Goal: Task Accomplishment & Management: Use online tool/utility

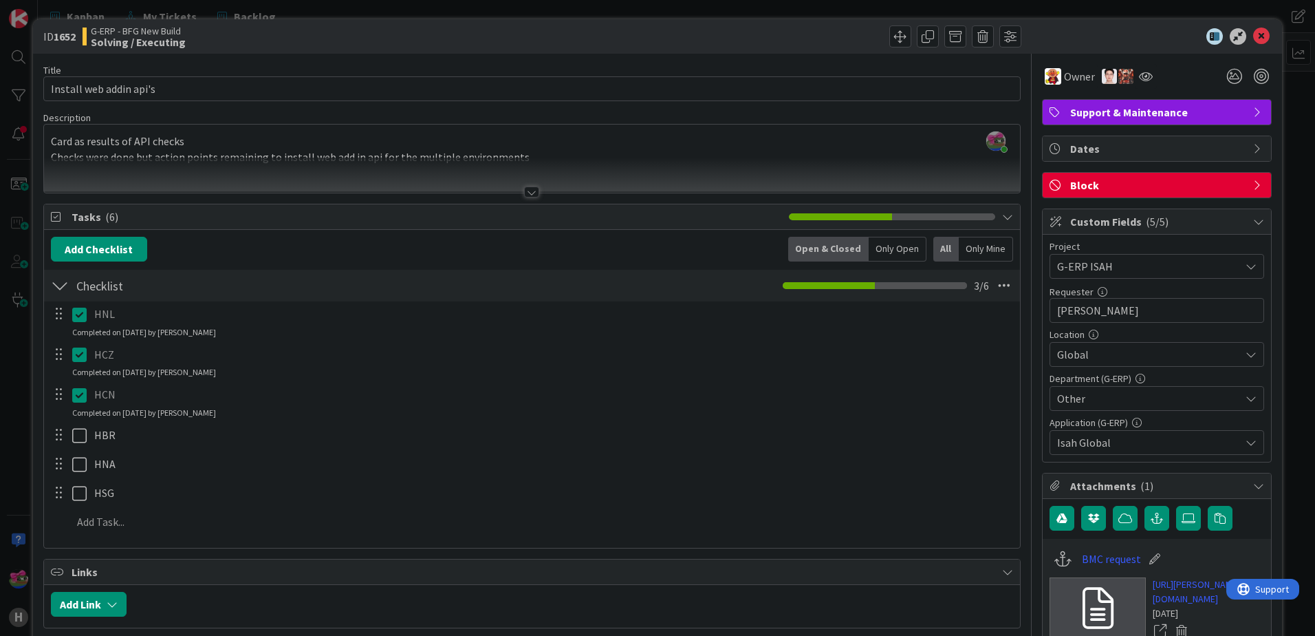
click at [1249, 25] on div "ID 1652 G-ERP - BFG New Build Solving / Executing" at bounding box center [657, 36] width 1249 height 34
click at [1254, 32] on icon at bounding box center [1262, 36] width 17 height 17
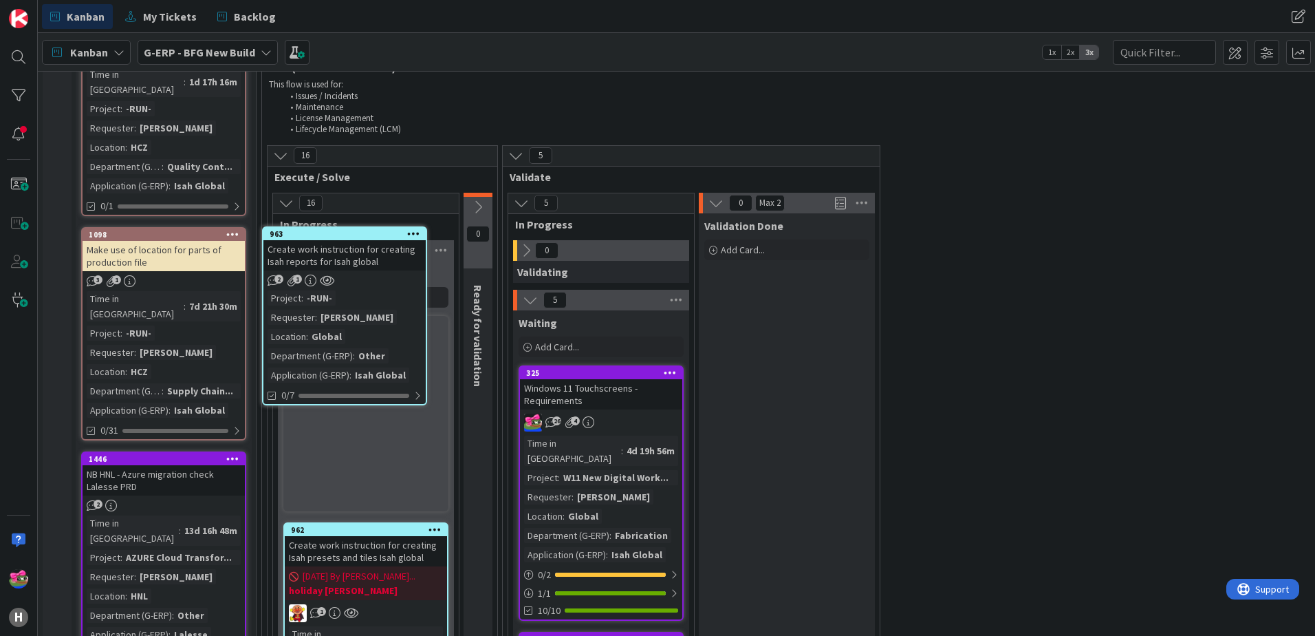
scroll to position [1741, 0]
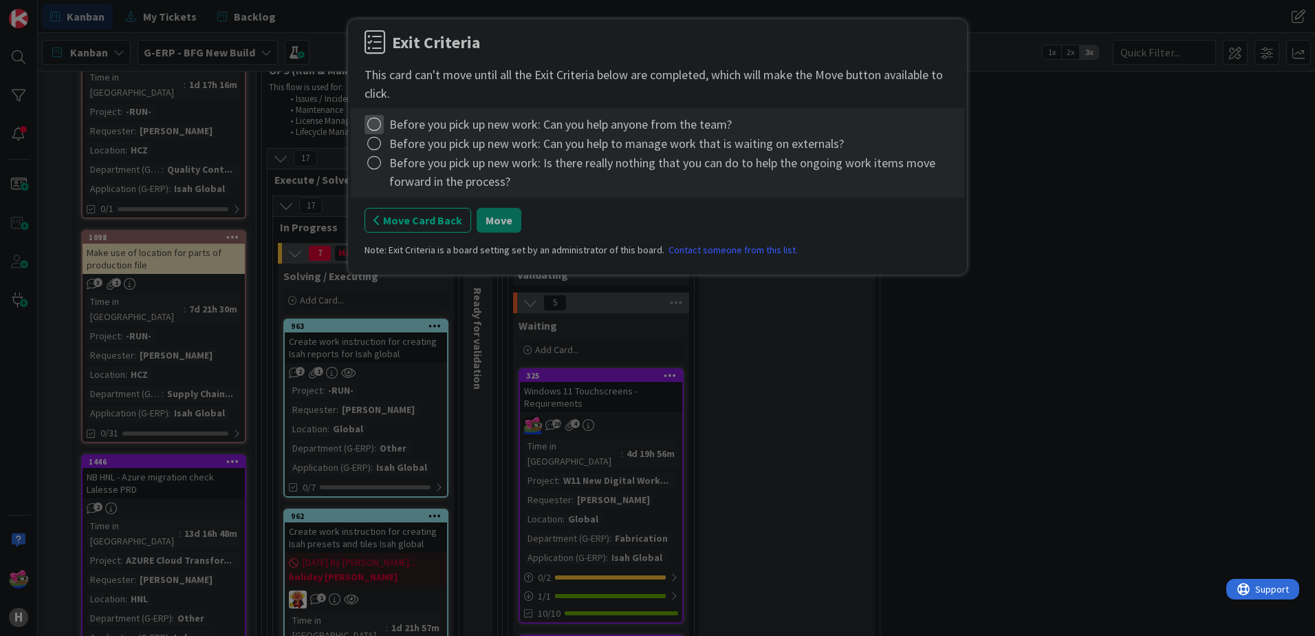
click at [379, 131] on icon at bounding box center [374, 124] width 19 height 19
click at [386, 155] on link "Complete" at bounding box center [451, 152] width 172 height 20
click at [373, 145] on icon at bounding box center [374, 143] width 19 height 19
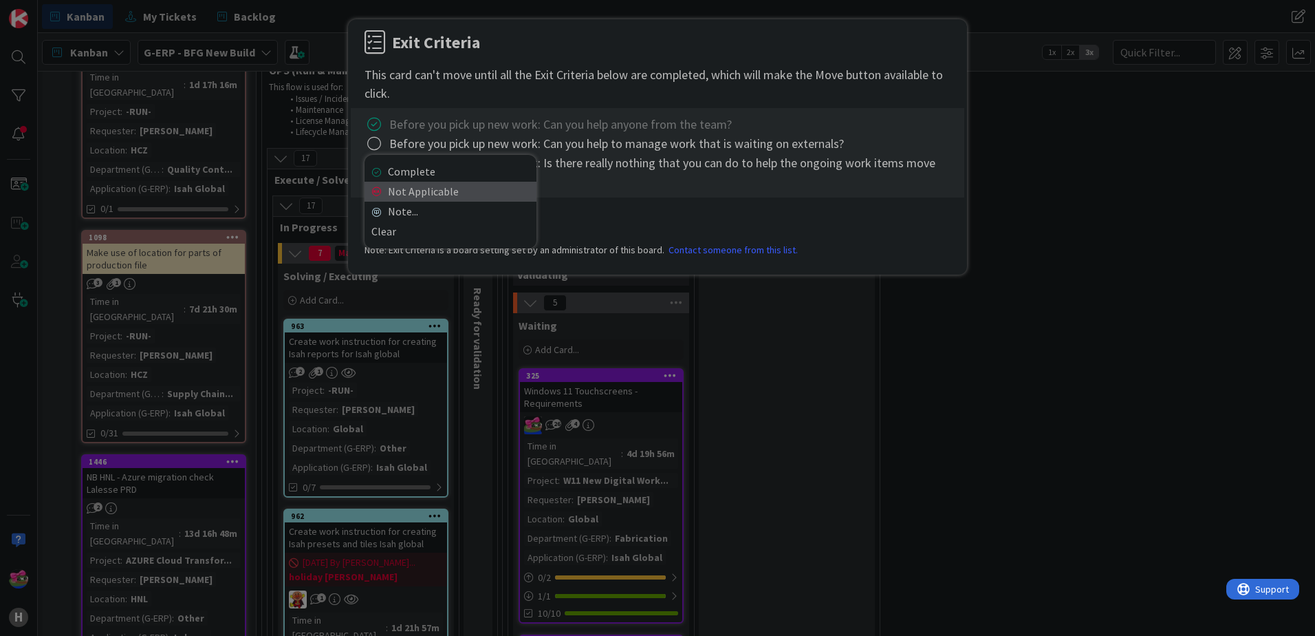
click at [394, 182] on link "Not Applicable" at bounding box center [451, 192] width 172 height 20
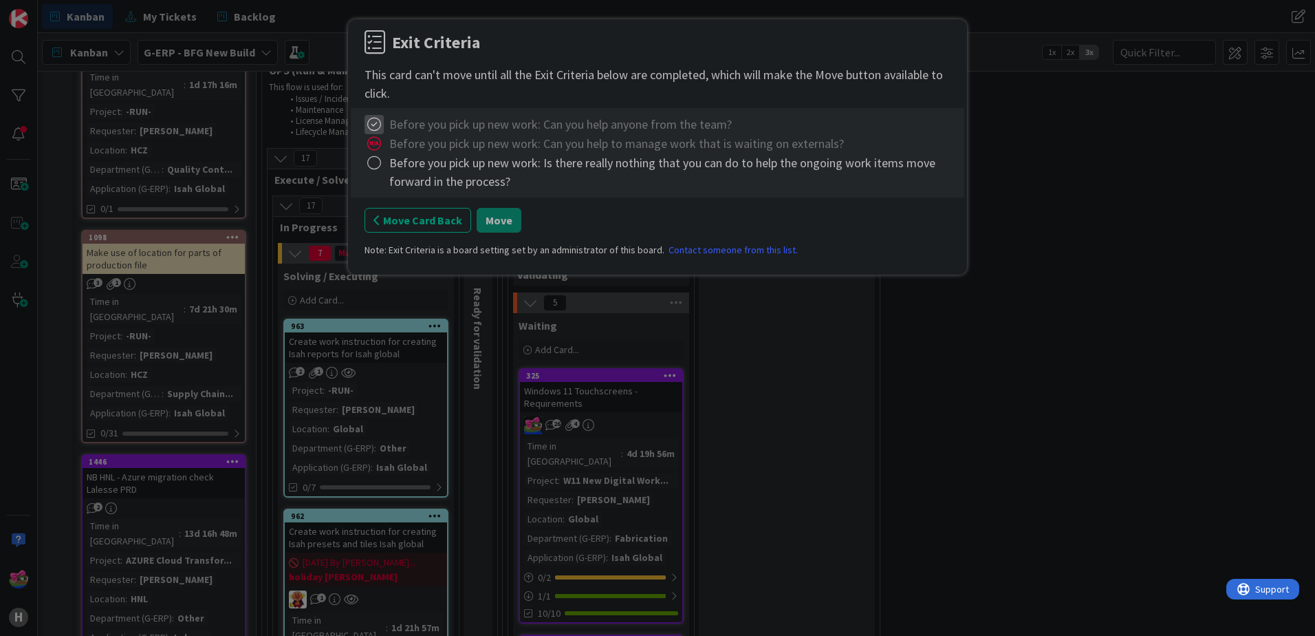
click at [366, 120] on icon at bounding box center [374, 124] width 19 height 19
click at [391, 150] on link "Complete" at bounding box center [451, 152] width 172 height 20
click at [365, 142] on icon at bounding box center [374, 143] width 19 height 19
click at [385, 160] on div "Complete Not Applicable Note... Clear" at bounding box center [451, 202] width 172 height 94
click at [385, 166] on link "Complete" at bounding box center [451, 172] width 172 height 20
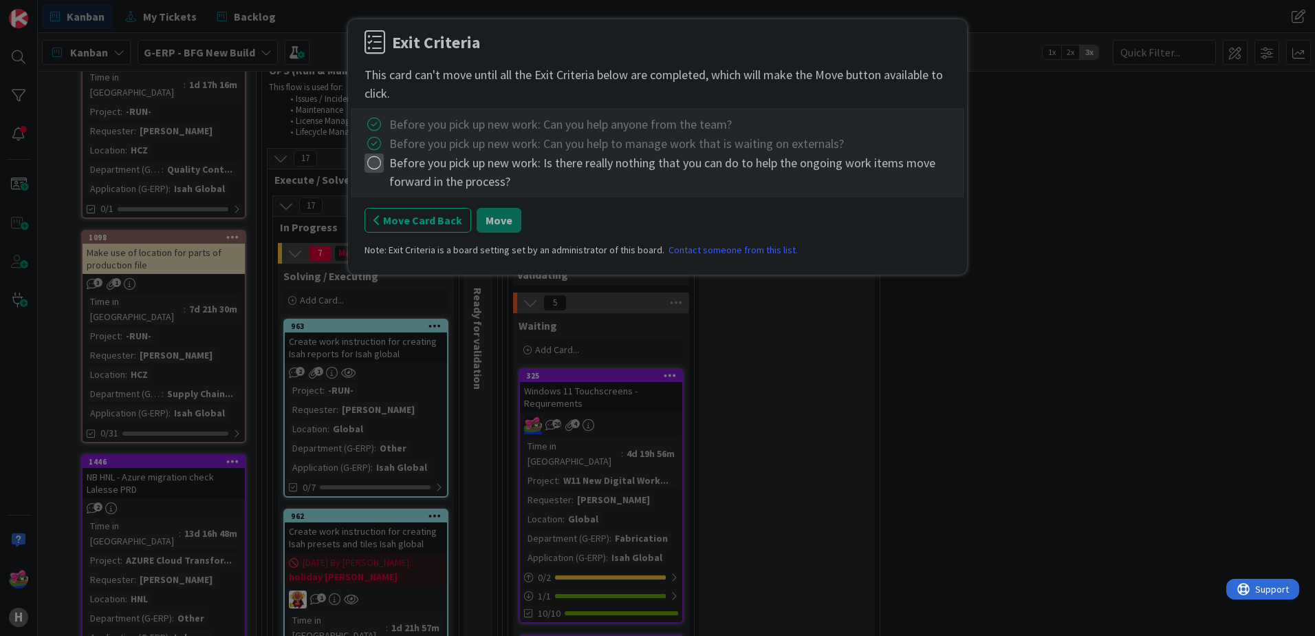
click at [374, 164] on icon at bounding box center [374, 162] width 19 height 19
click at [404, 186] on link "Complete" at bounding box center [451, 191] width 172 height 20
click at [494, 221] on button "Move" at bounding box center [499, 220] width 45 height 25
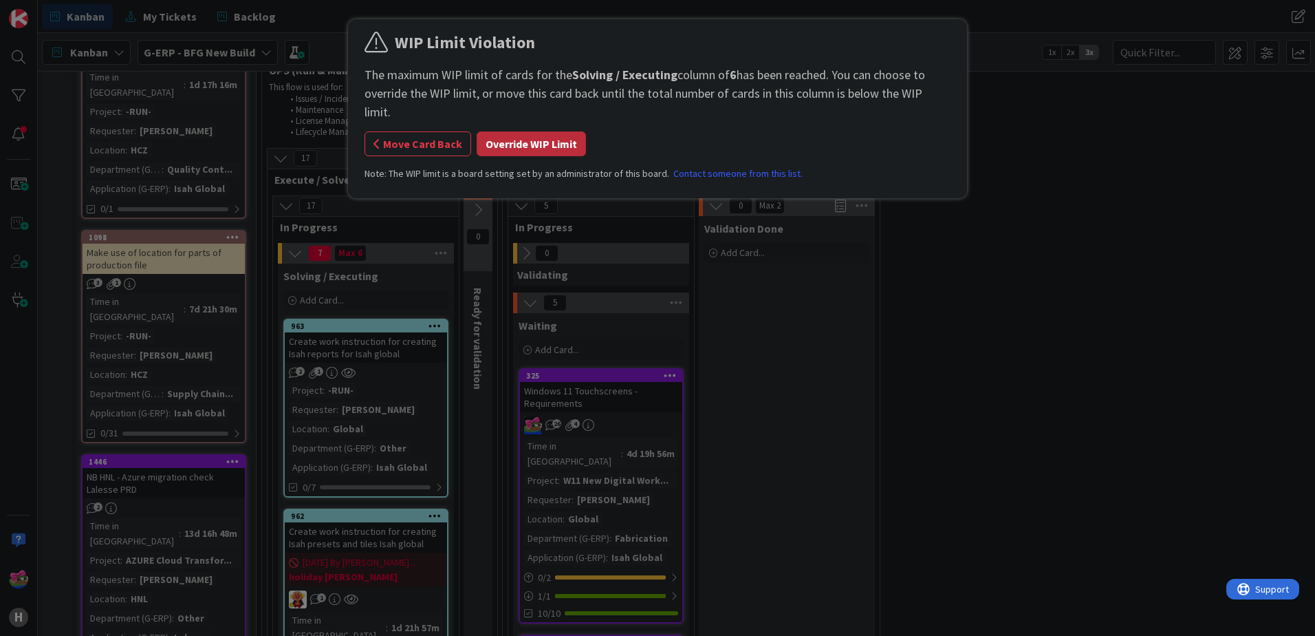
click at [507, 133] on button "Override WIP Limit" at bounding box center [531, 143] width 109 height 25
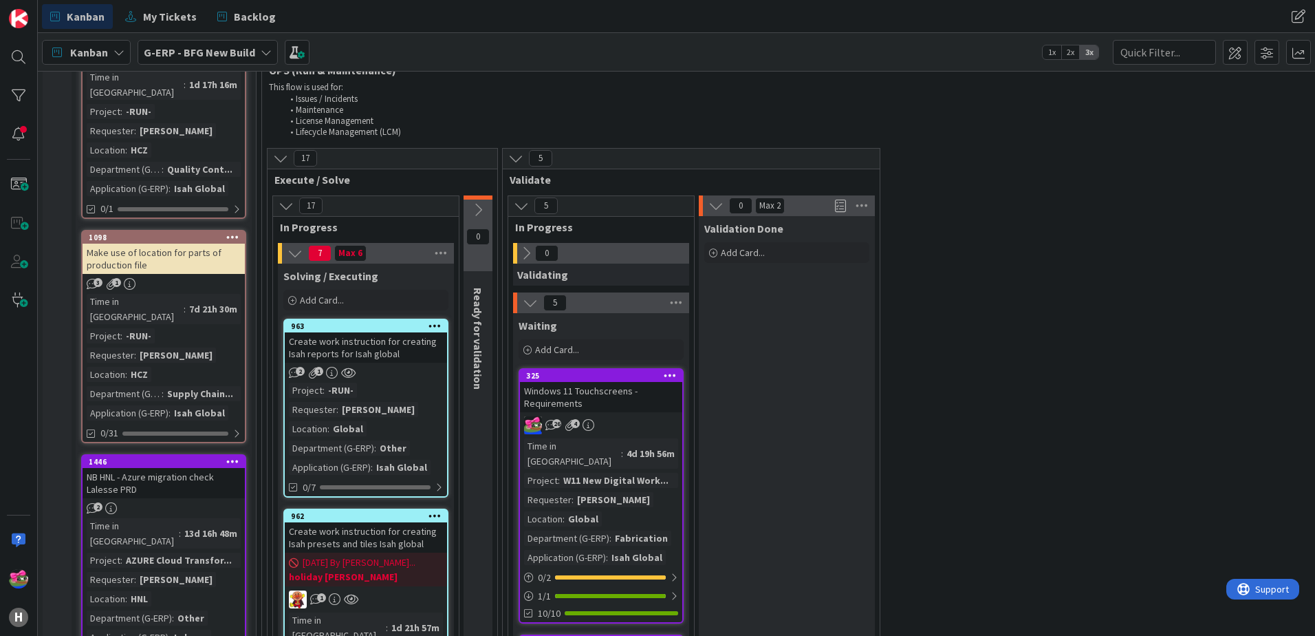
click at [389, 319] on link "963 Create work instruction for creating Isah reports for Isah global 2 1 Proje…" at bounding box center [365, 408] width 165 height 179
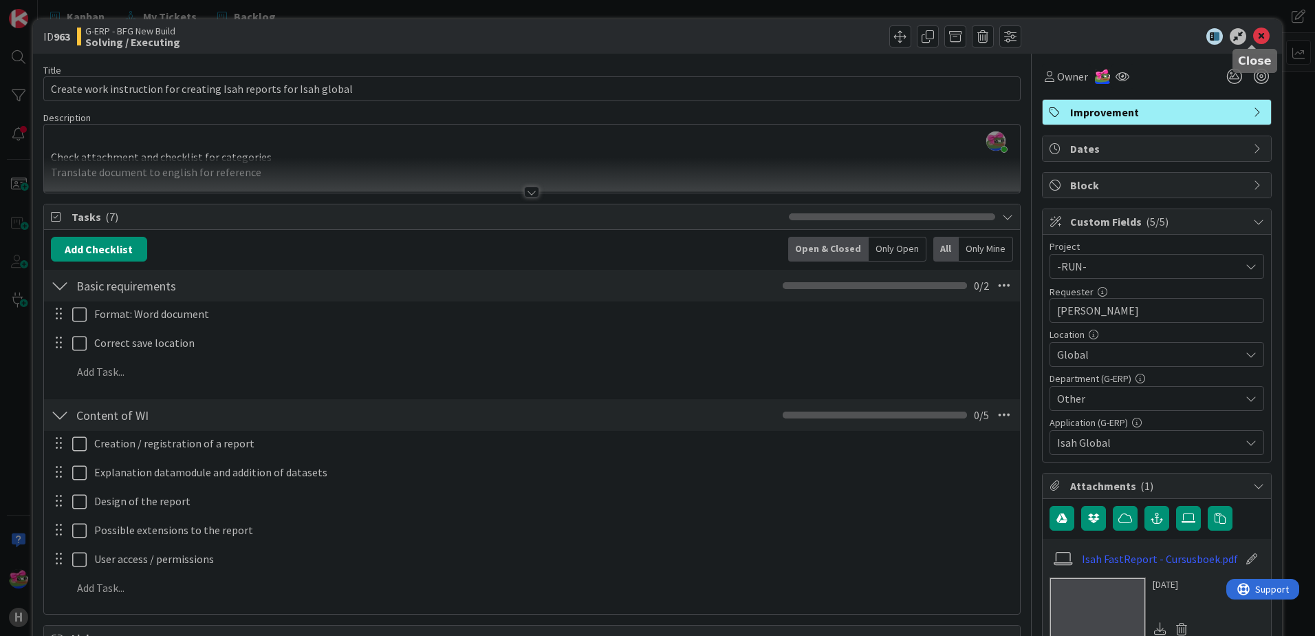
click at [1254, 36] on icon at bounding box center [1262, 36] width 17 height 17
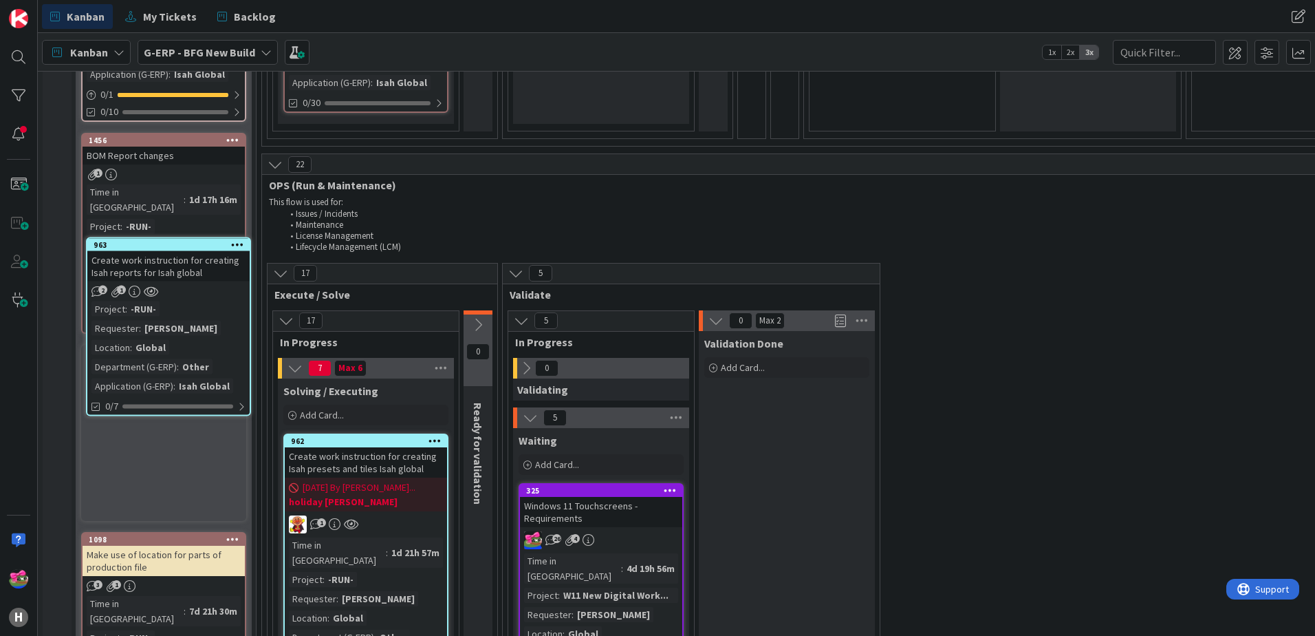
scroll to position [1624, 0]
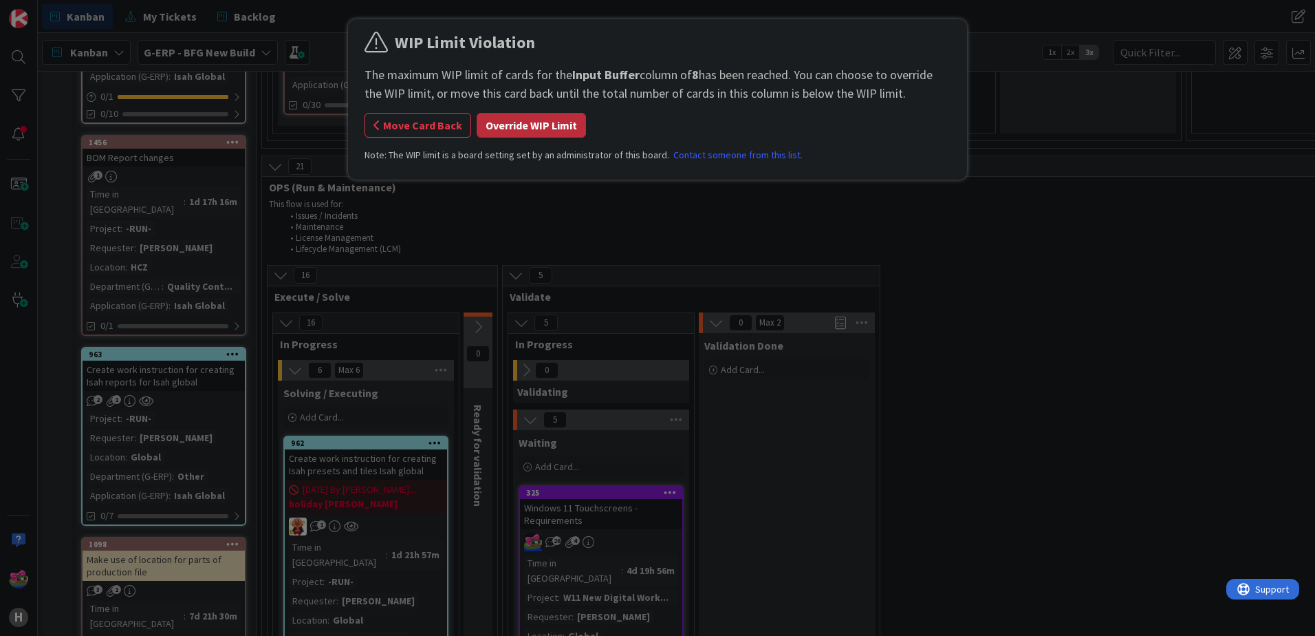
click at [546, 129] on button "Override WIP Limit" at bounding box center [531, 125] width 109 height 25
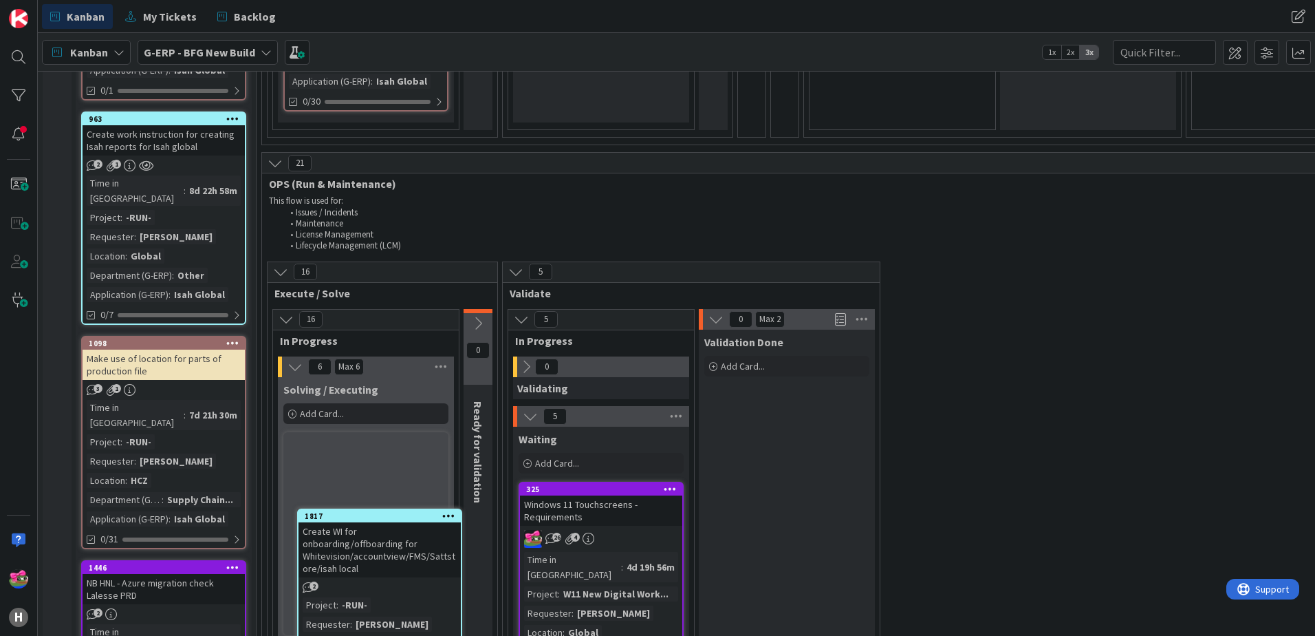
scroll to position [1668, 0]
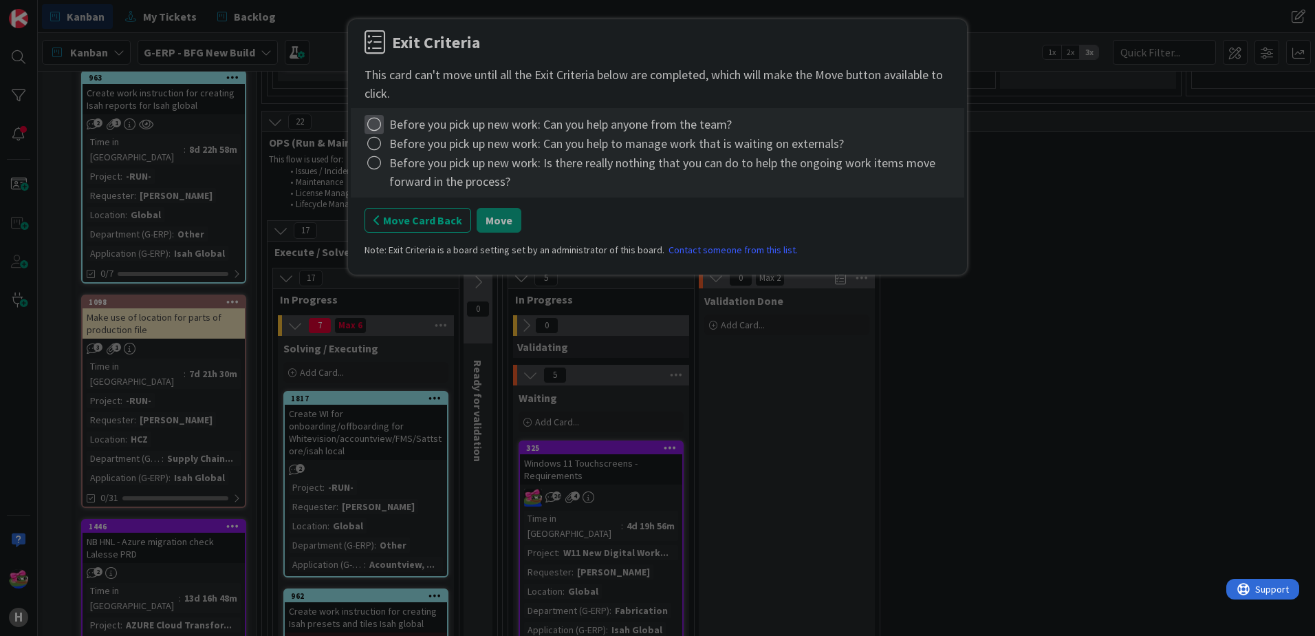
click at [376, 121] on icon at bounding box center [374, 124] width 19 height 19
click at [398, 146] on link "Complete" at bounding box center [451, 152] width 172 height 20
click at [377, 140] on icon at bounding box center [374, 143] width 19 height 19
click at [405, 175] on link "Complete" at bounding box center [451, 172] width 172 height 20
click at [378, 164] on icon at bounding box center [374, 162] width 19 height 19
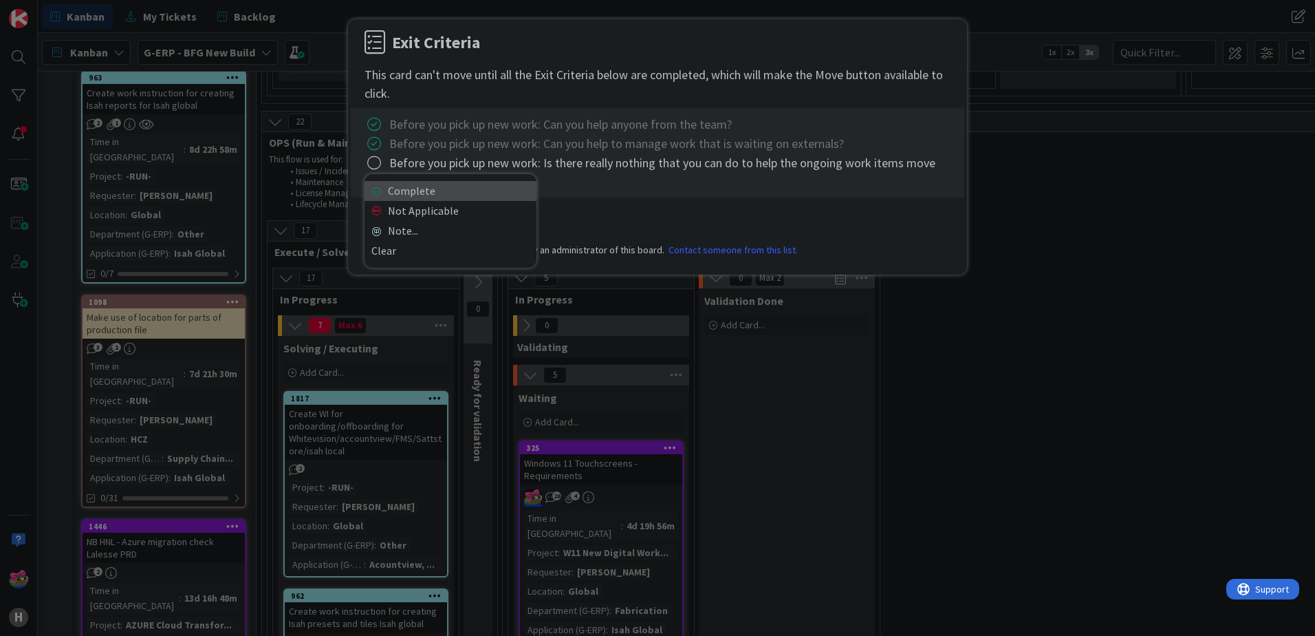
click at [413, 191] on link "Complete" at bounding box center [451, 191] width 172 height 20
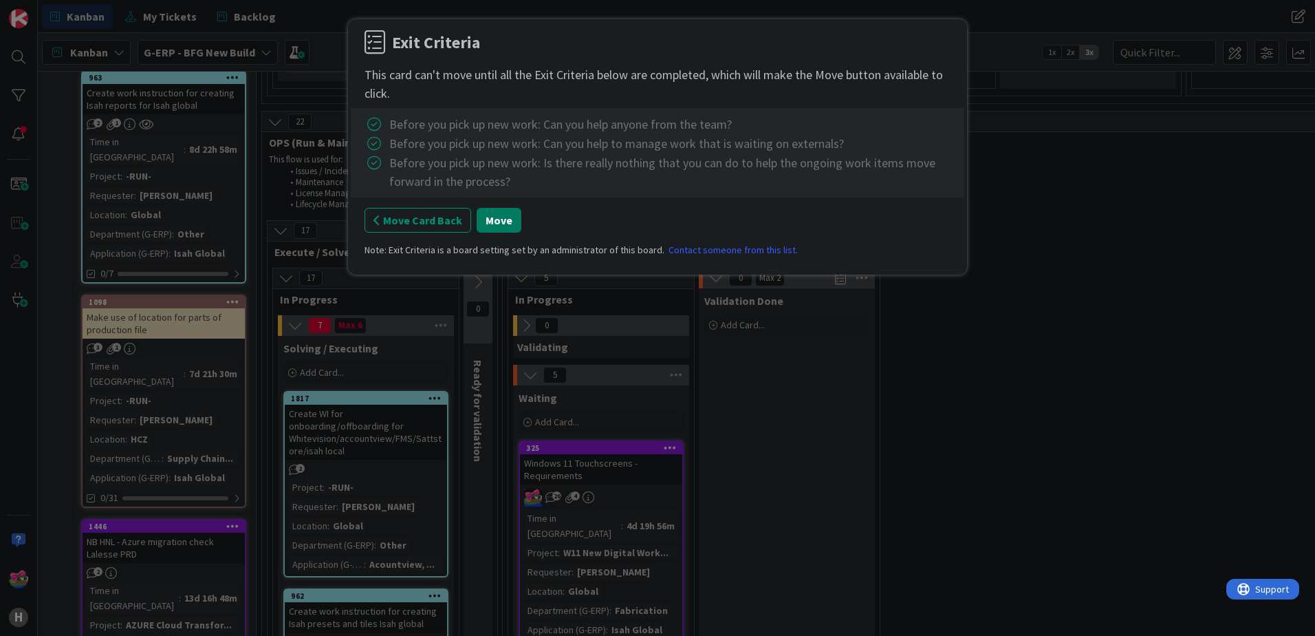
click at [479, 220] on button "Move" at bounding box center [499, 220] width 45 height 25
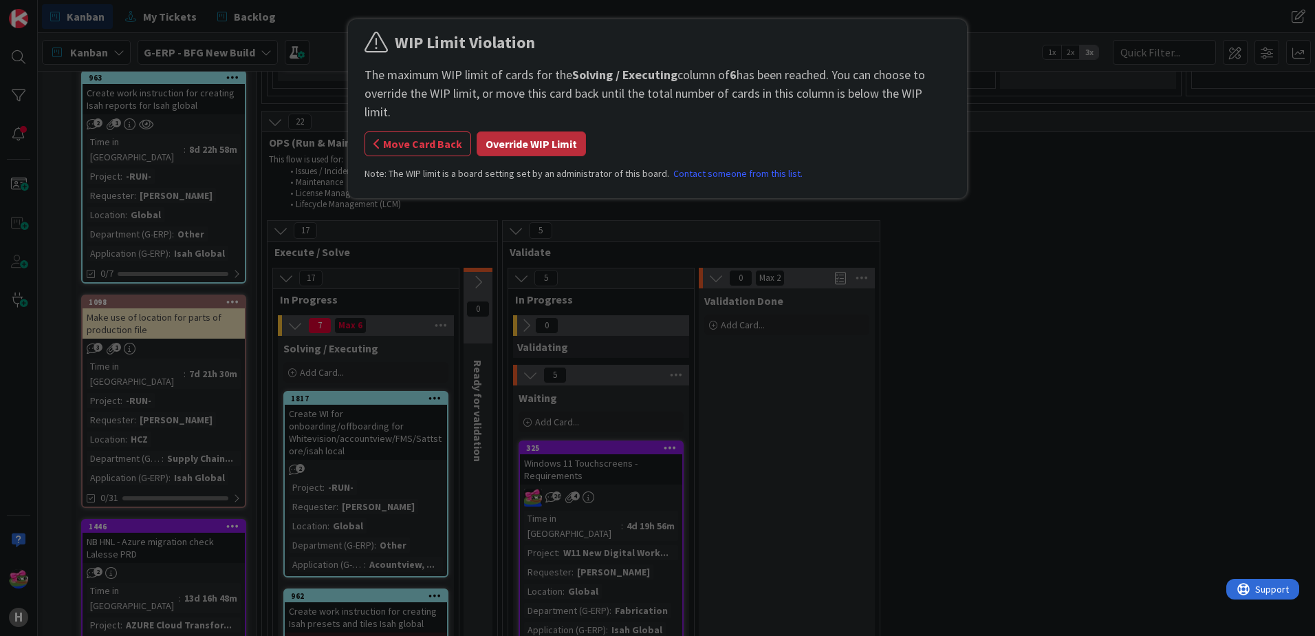
click at [537, 131] on button "Override WIP Limit" at bounding box center [531, 143] width 109 height 25
